Goal: Task Accomplishment & Management: Manage account settings

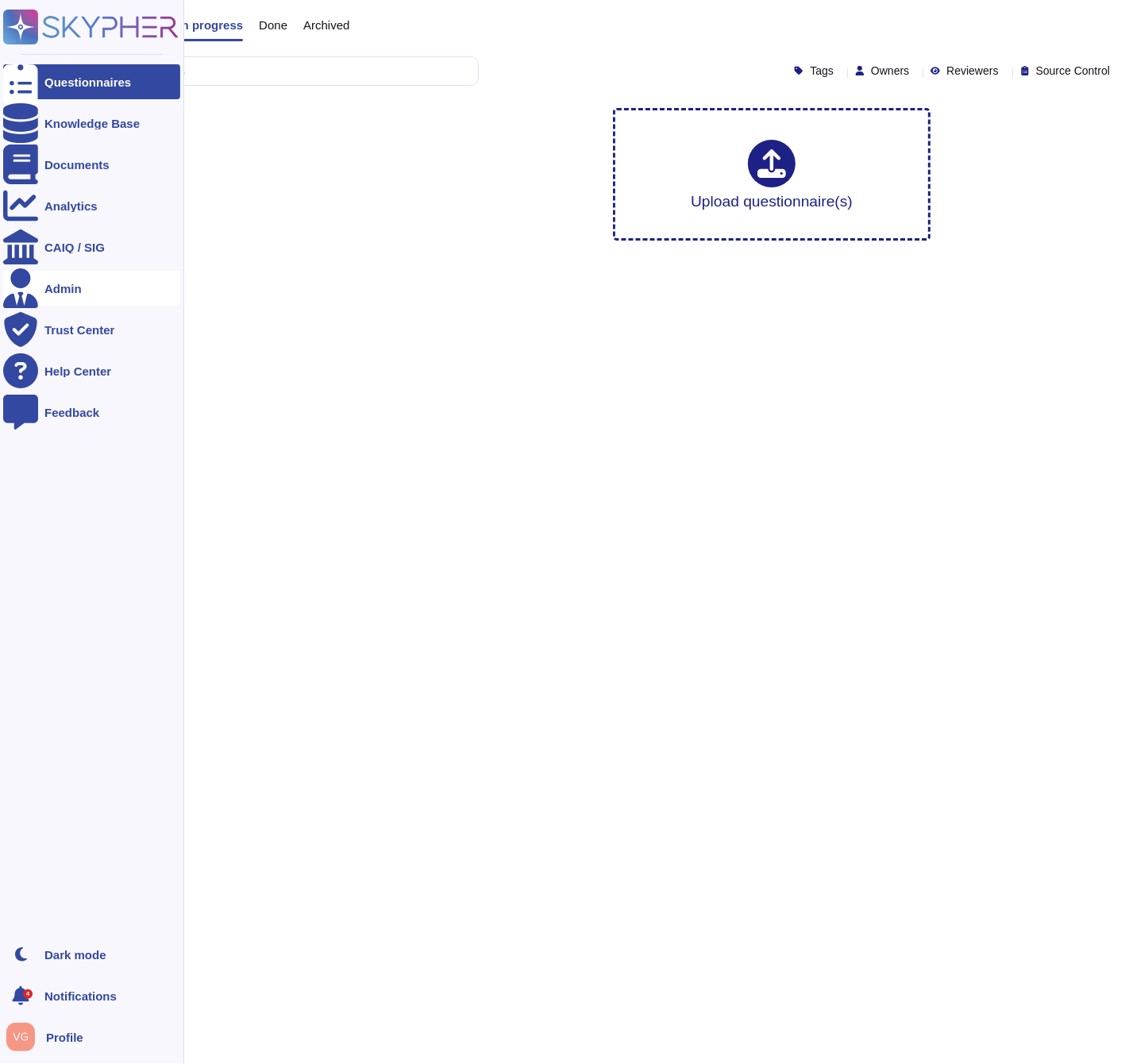
click at [106, 281] on div "Admin" at bounding box center [92, 288] width 177 height 35
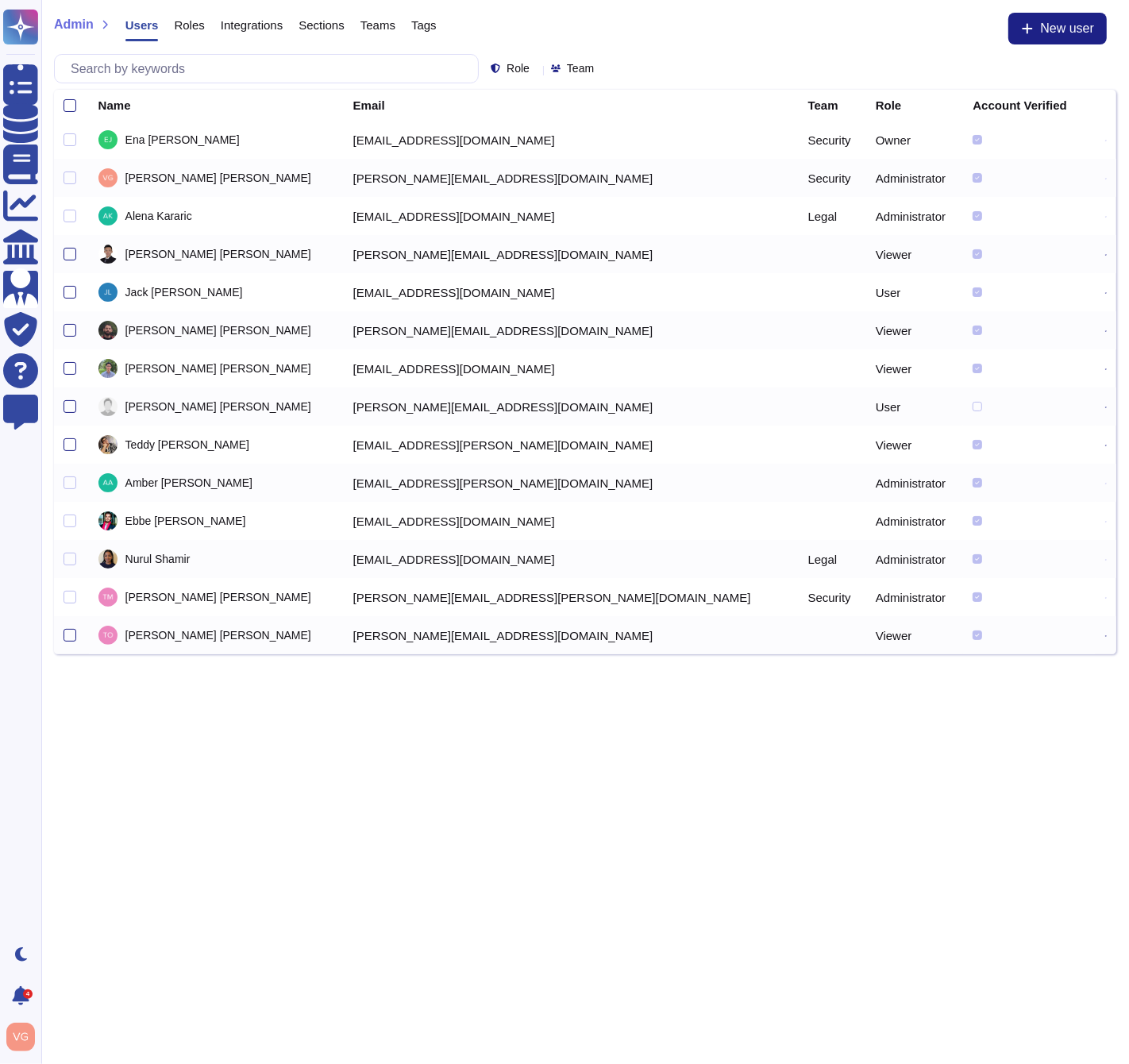
click at [1105, 637] on icon at bounding box center [1106, 636] width 2 height 2
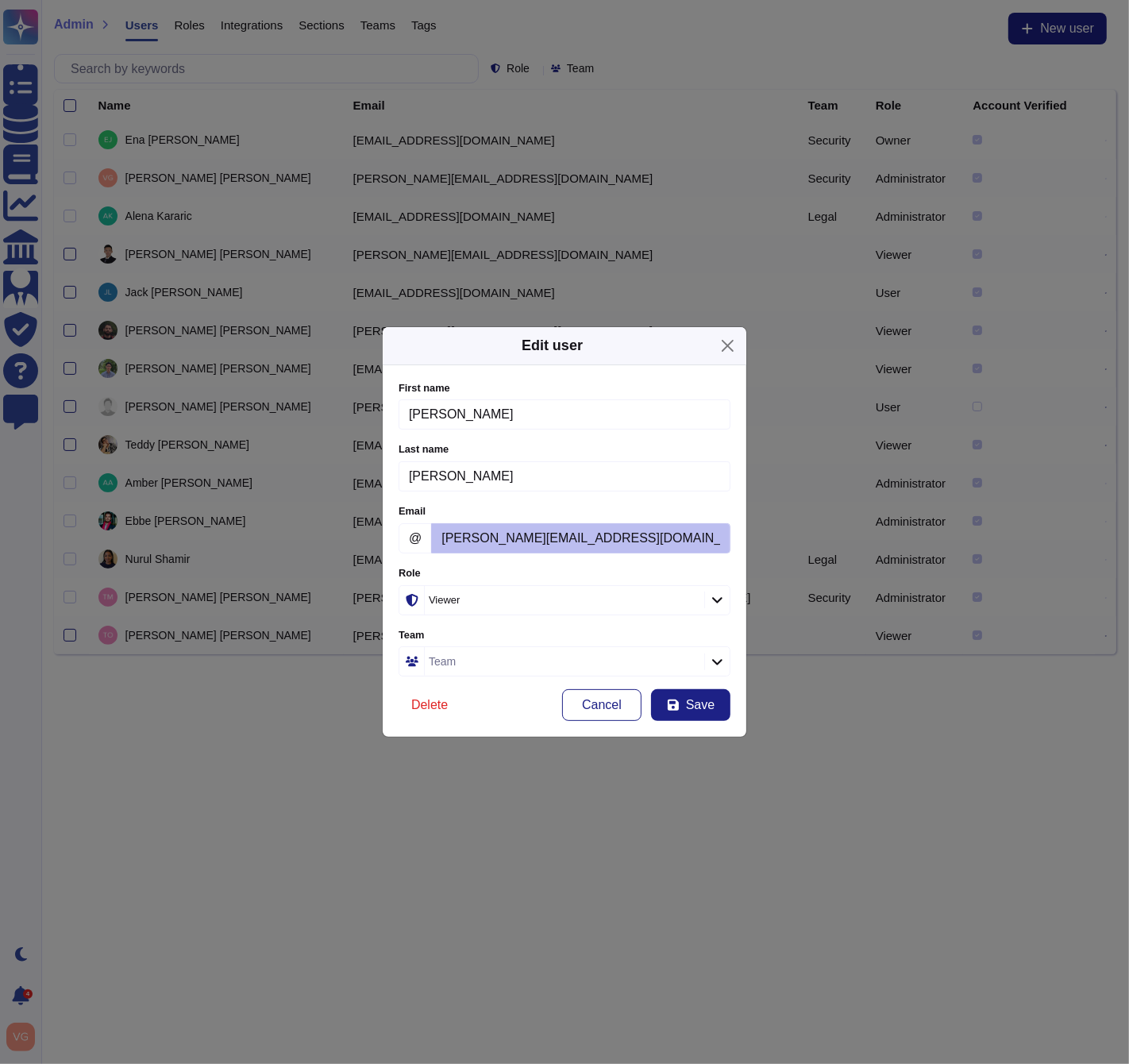
click at [547, 597] on div "Viewer" at bounding box center [556, 600] width 256 height 10
click at [492, 682] on div "User" at bounding box center [478, 686] width 129 height 14
click at [677, 700] on icon "submit" at bounding box center [672, 705] width 11 height 11
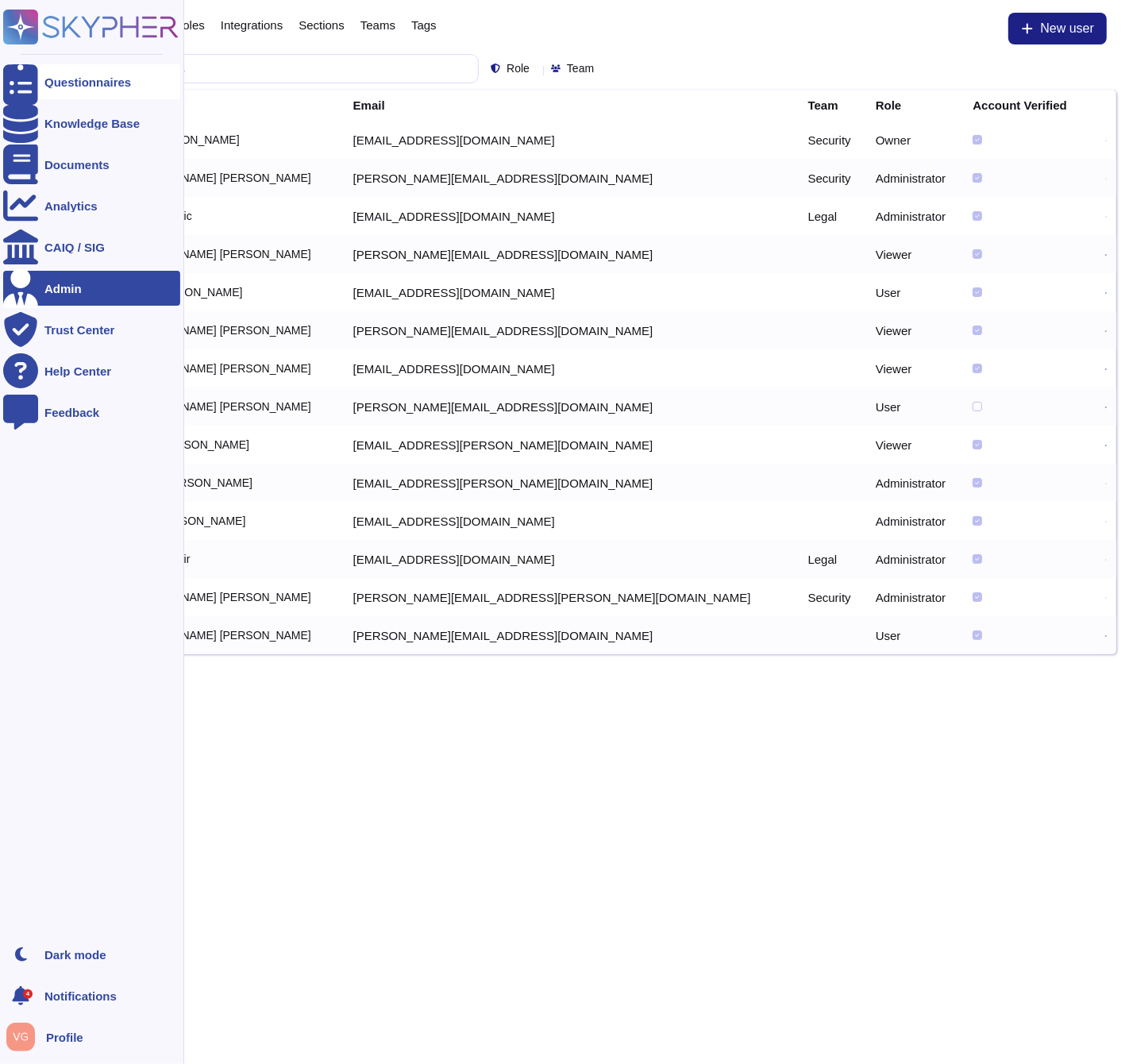
click at [35, 76] on div at bounding box center [21, 82] width 35 height 35
